Goal: Navigation & Orientation: Find specific page/section

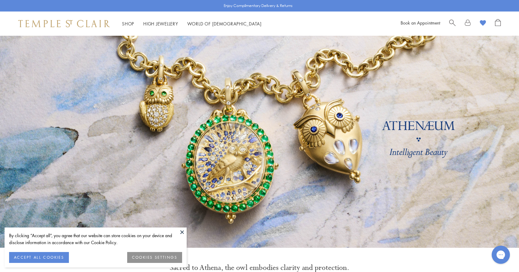
click at [454, 25] on link "Search" at bounding box center [452, 23] width 6 height 9
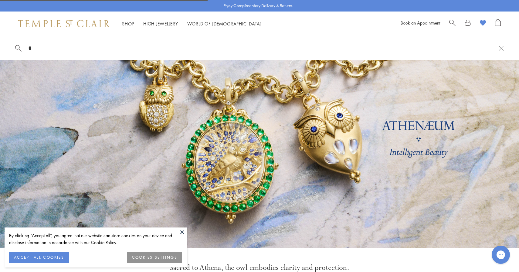
type input "*"
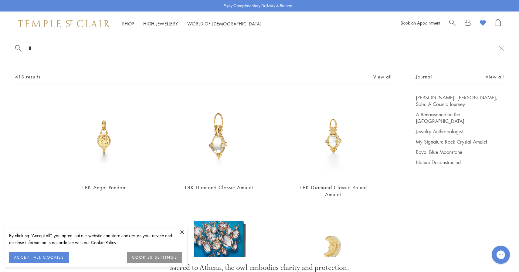
scroll to position [9, 0]
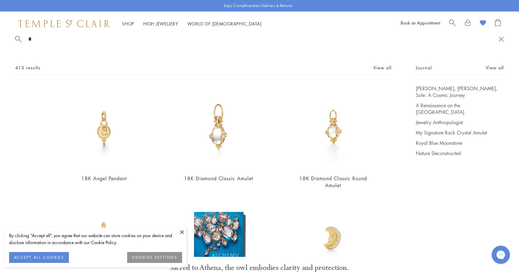
click at [499, 39] on button at bounding box center [501, 39] width 5 height 6
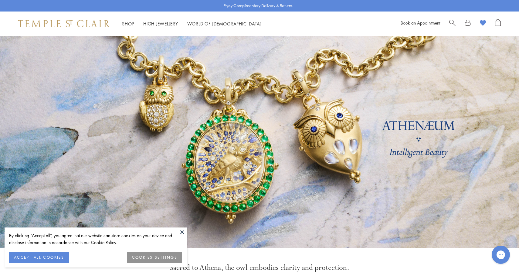
click at [337, 124] on link at bounding box center [259, 142] width 519 height 212
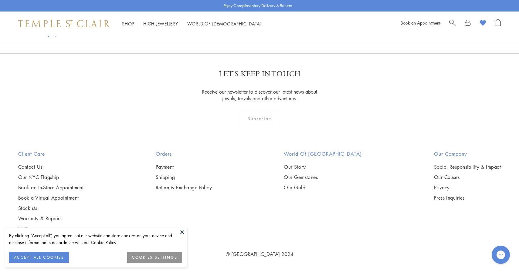
scroll to position [1200, 0]
click at [0, 0] on img at bounding box center [0, 0] width 0 height 0
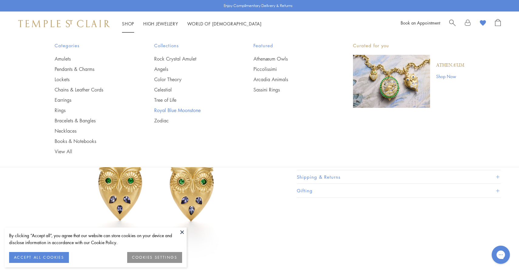
click at [169, 111] on link "Royal Blue Moonstone" at bounding box center [191, 110] width 75 height 7
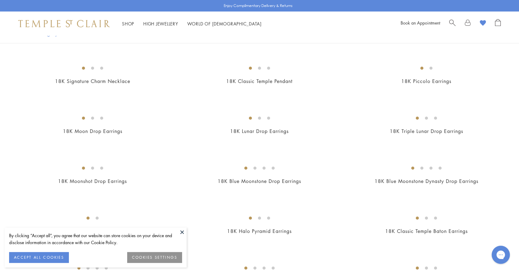
scroll to position [480, 0]
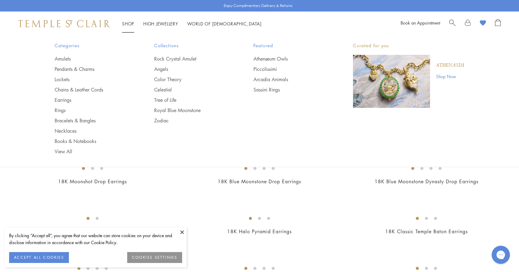
click at [128, 22] on link "Shop Shop" at bounding box center [128, 24] width 12 height 6
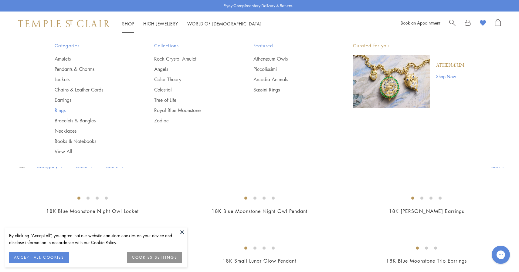
click at [63, 111] on link "Rings" at bounding box center [92, 110] width 75 height 7
